Goal: Transaction & Acquisition: Book appointment/travel/reservation

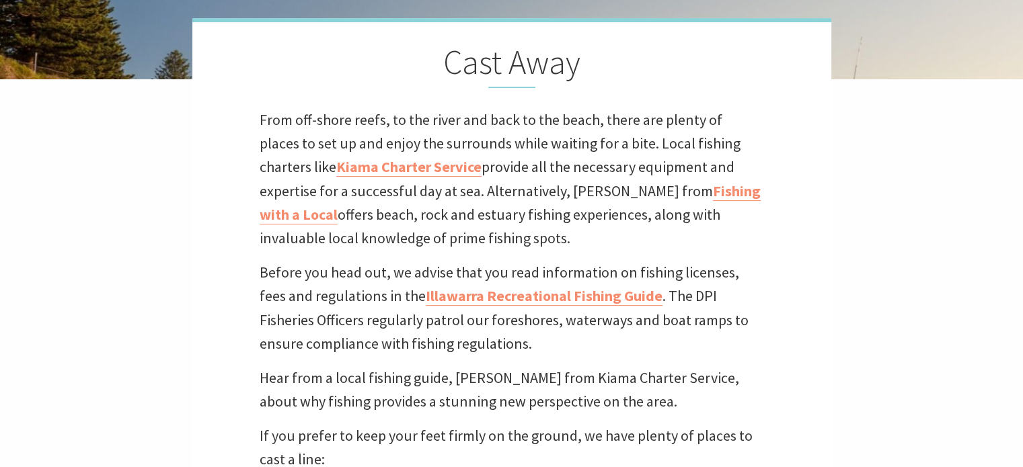
scroll to position [448, 0]
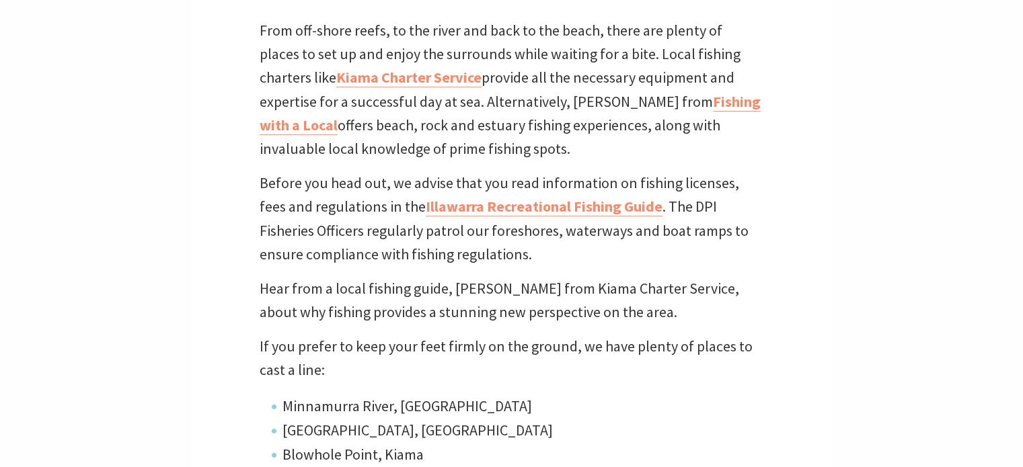
click at [387, 88] on p "From off-shore reefs, to the river and back to the beach, there are plenty of p…" at bounding box center [512, 90] width 504 height 142
click at [387, 83] on link "Kiama Charter Service" at bounding box center [408, 78] width 145 height 20
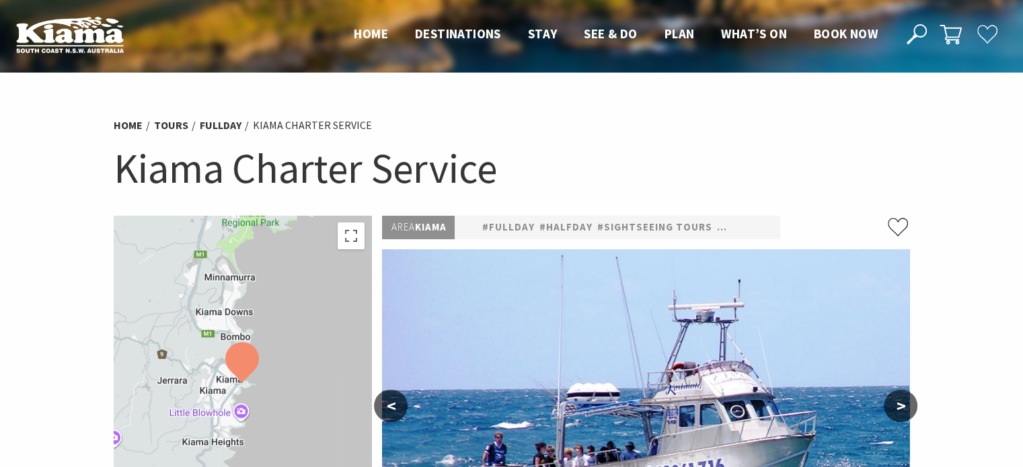
select select "3"
select select "2"
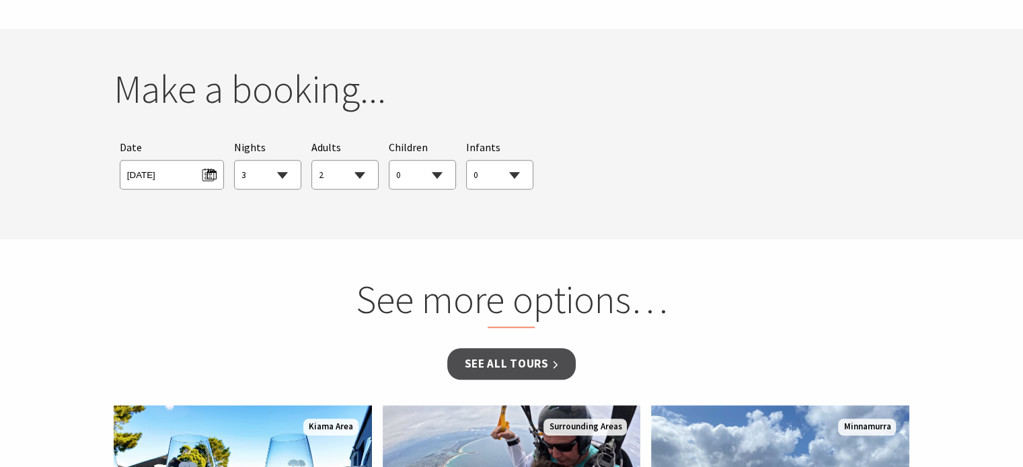
scroll to position [986, 0]
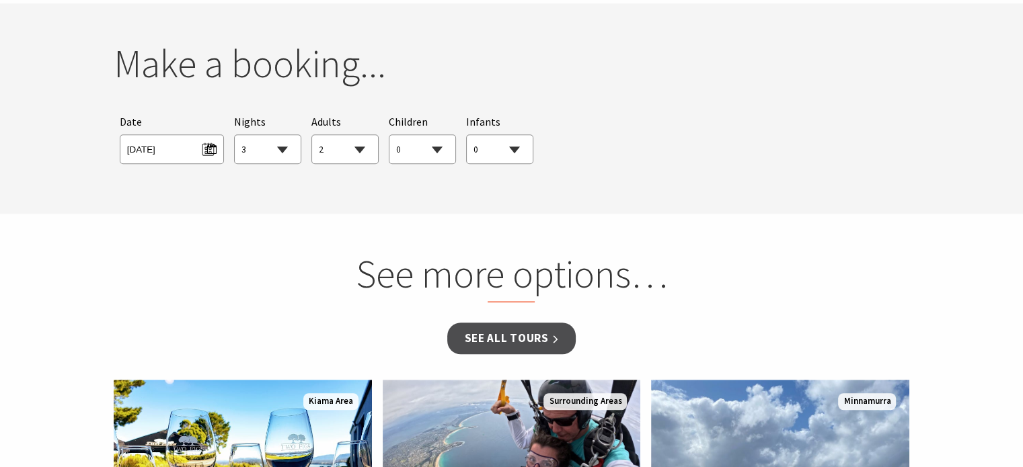
click at [277, 155] on select "1 2 3 4 5 6 7 8 9 10 11 12 13 14 15 16 17 18 19 20 21 22 23 24 25 26 27 28 29 30" at bounding box center [268, 150] width 66 height 30
select select "1"
click at [235, 135] on select "1 2 3 4 5 6 7 8 9 10 11 12 13 14 15 16 17 18 19 20 21 22 23 24 25 26 27 28 29 30" at bounding box center [268, 150] width 66 height 30
click at [352, 147] on select "0 1 2 3 4 5 6 7 8 9 10 11 12 13 14 15 16 17 18 19 20 21 22 23 24 25 26 27 28 29…" at bounding box center [345, 150] width 66 height 30
select select "5"
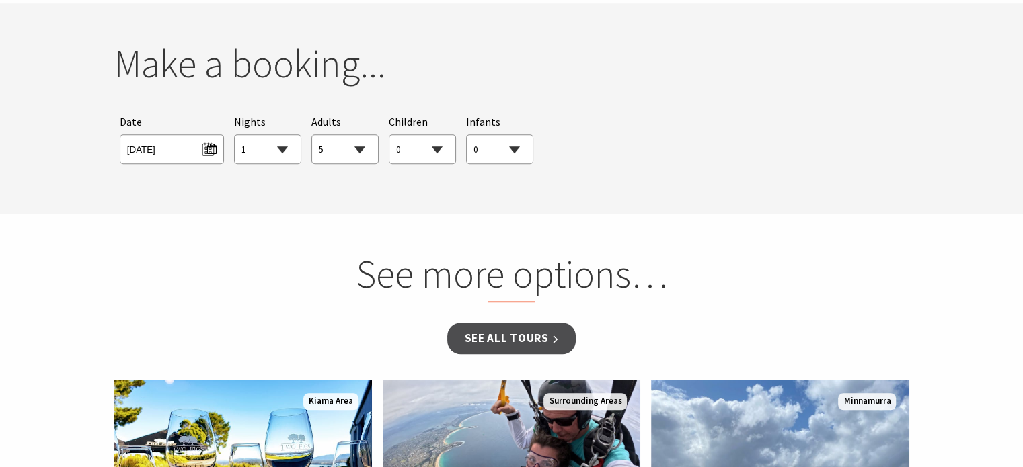
click at [312, 135] on select "0 1 2 3 4 5 6 7 8 9 10 11 12 13 14 15 16 17 18 19 20 21 22 23 24 25 26 27 28 29…" at bounding box center [345, 150] width 66 height 30
click at [174, 150] on span "[DATE]" at bounding box center [171, 148] width 89 height 18
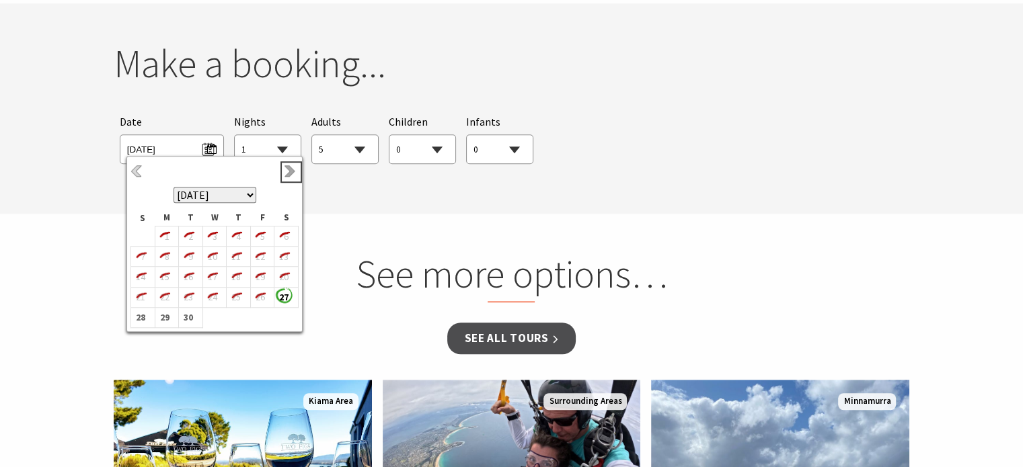
click at [287, 171] on link "Next" at bounding box center [291, 172] width 15 height 15
click at [287, 172] on link "Next" at bounding box center [291, 172] width 15 height 15
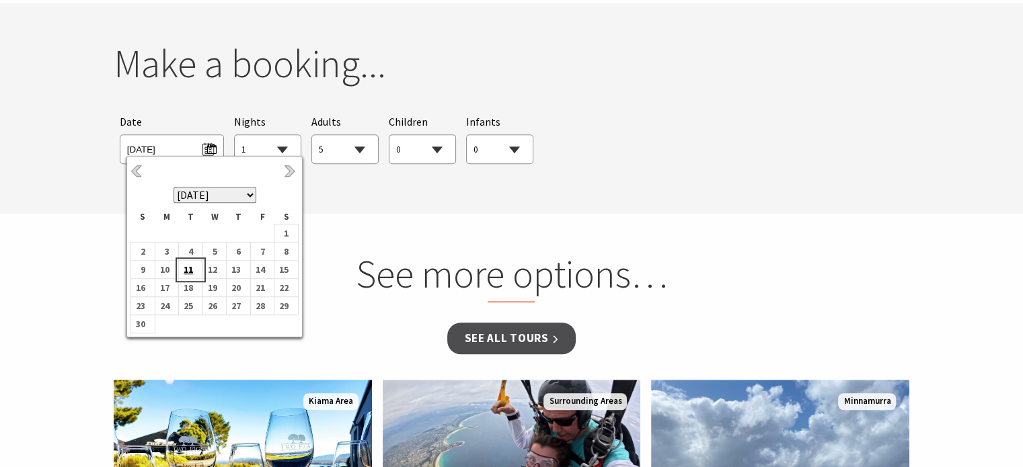
click at [188, 265] on b "11" at bounding box center [187, 269] width 17 height 17
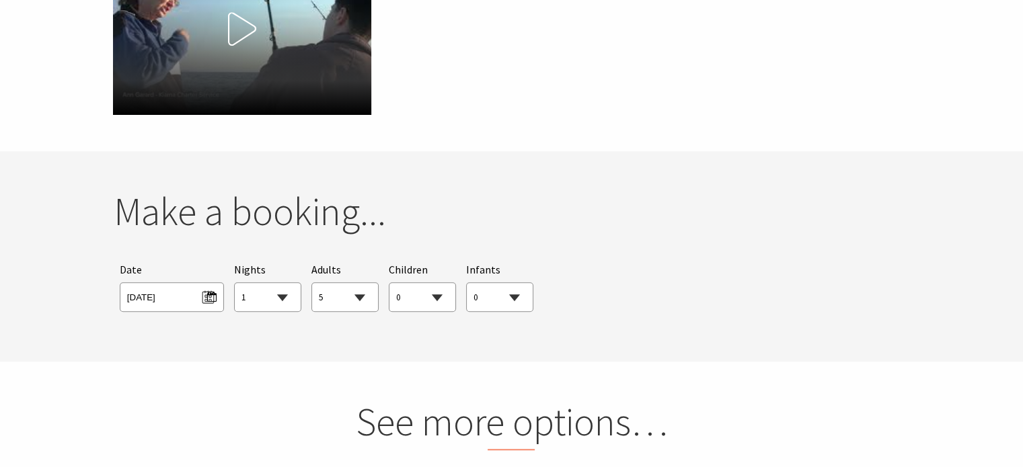
scroll to position [807, 0]
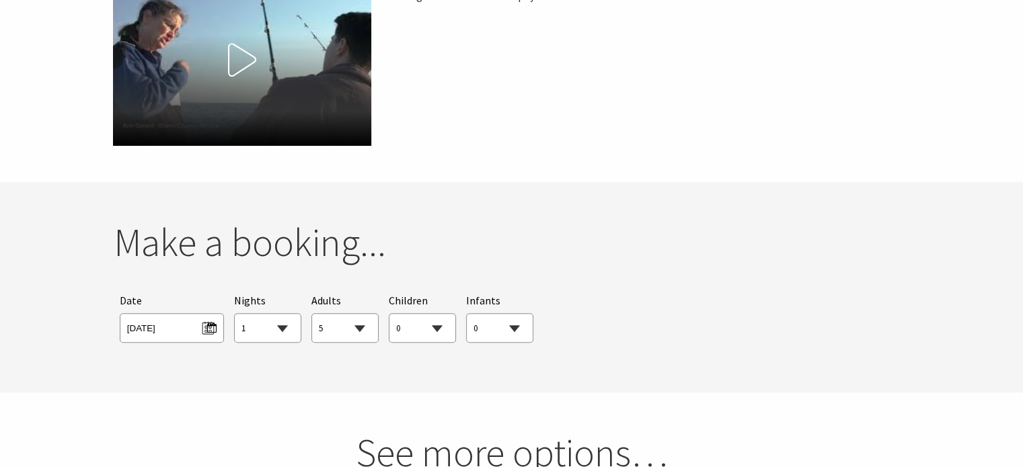
select select "1"
